Goal: Task Accomplishment & Management: Complete application form

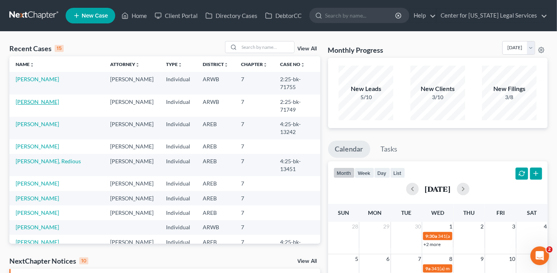
click at [32, 98] on link "[PERSON_NAME]" at bounding box center [37, 101] width 43 height 7
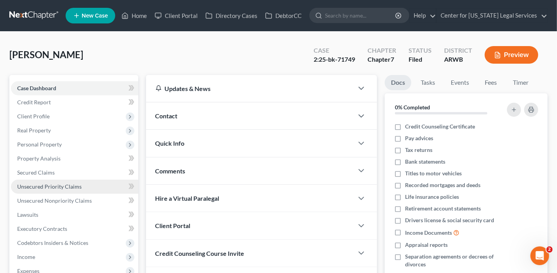
click at [70, 188] on span "Unsecured Priority Claims" at bounding box center [49, 186] width 64 height 7
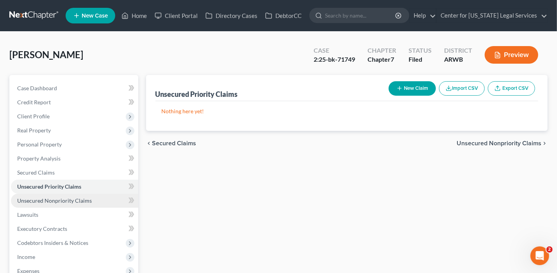
click at [72, 200] on span "Unsecured Nonpriority Claims" at bounding box center [54, 200] width 75 height 7
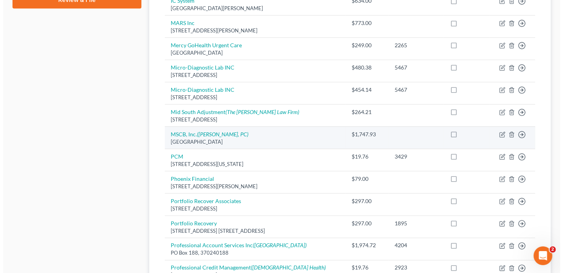
scroll to position [391, 0]
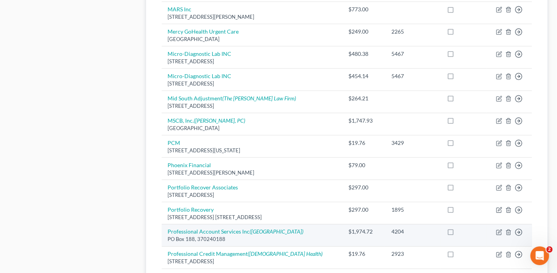
click at [206, 236] on div "PO Box 188, 370240188" at bounding box center [252, 239] width 168 height 7
click at [206, 224] on td "Professional Account Services Inc ([GEOGRAPHIC_DATA]) [GEOGRAPHIC_DATA]" at bounding box center [252, 235] width 181 height 22
click at [207, 230] on link "Professional Account Services Inc ([GEOGRAPHIC_DATA])" at bounding box center [236, 231] width 136 height 7
select select "1"
select select "0"
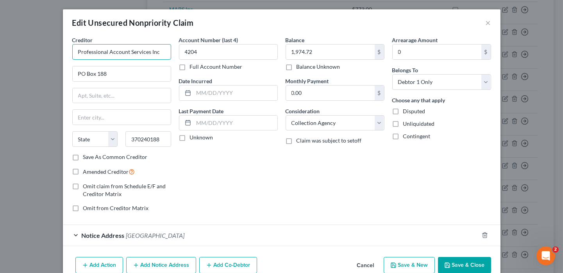
click at [153, 56] on input "Professional Account Services Inc" at bounding box center [121, 52] width 99 height 16
drag, startPoint x: 157, startPoint y: 51, endPoint x: 139, endPoint y: 55, distance: 18.6
click at [139, 55] on input "Professional Account Services Inc" at bounding box center [121, 52] width 99 height 16
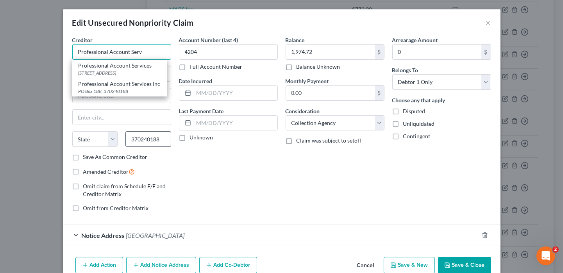
type input "Professional Account Serv"
click at [159, 139] on input "370240188" at bounding box center [148, 139] width 46 height 16
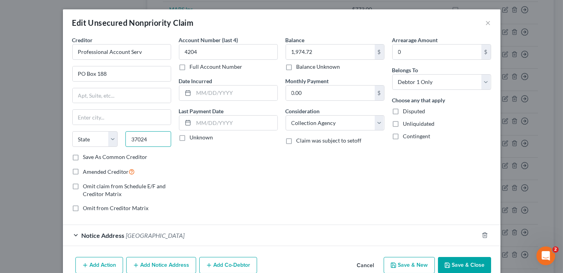
type input "37024"
type input "Brentwood"
select select "44"
